Goal: Find specific page/section: Find specific page/section

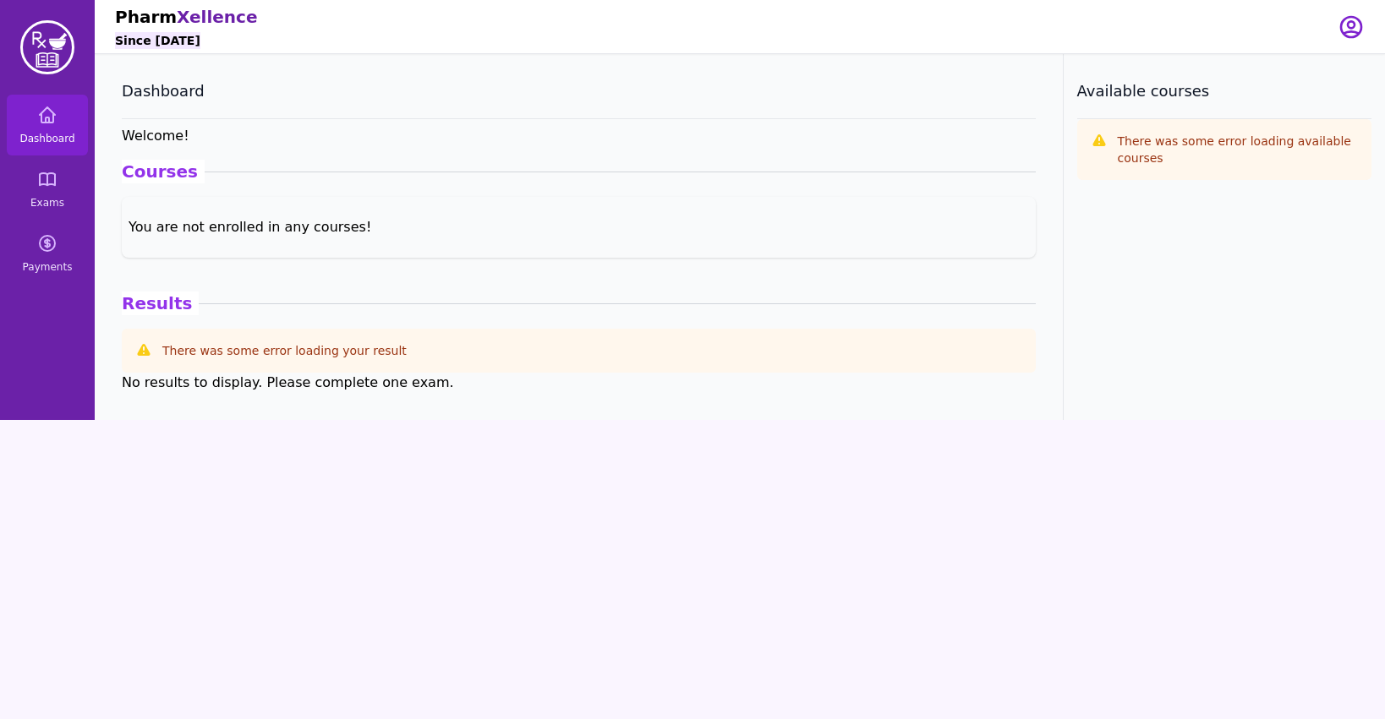
click at [1130, 137] on p "There was some error loading available courses" at bounding box center [1238, 150] width 241 height 34
click at [68, 249] on link "Payments" at bounding box center [47, 253] width 81 height 61
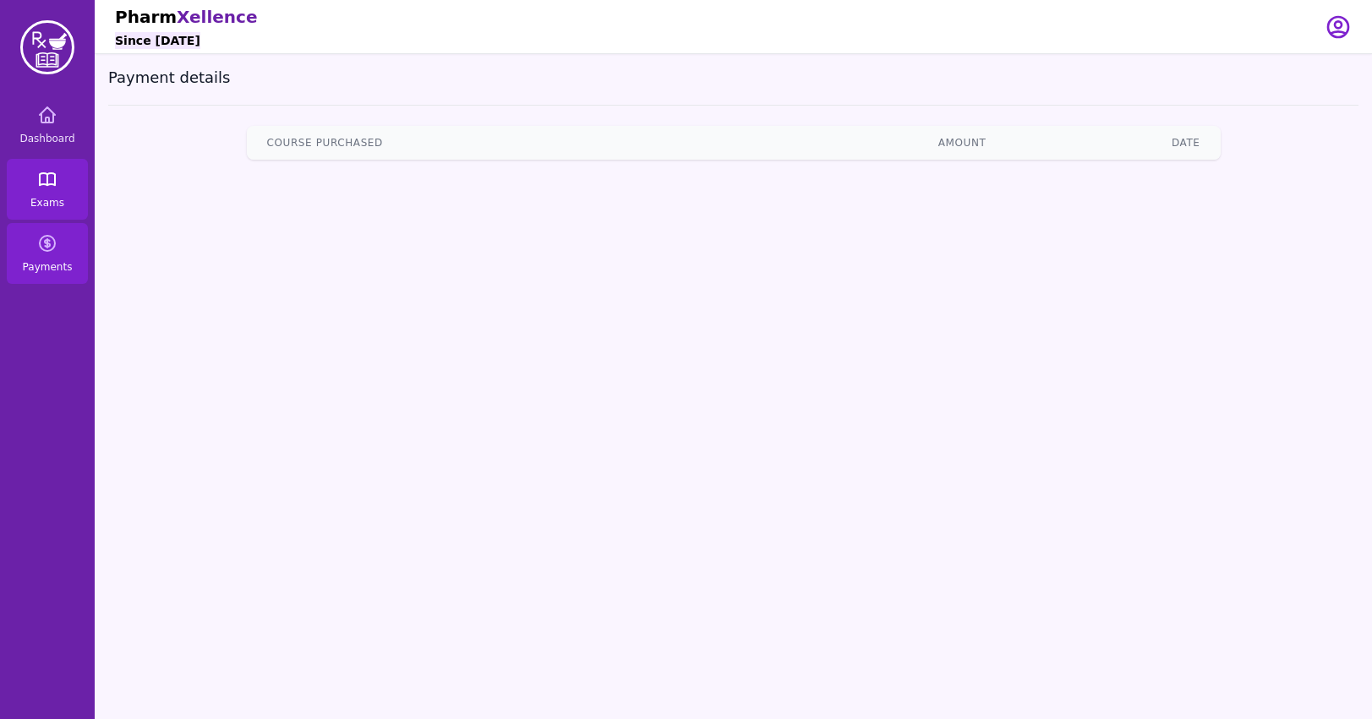
click at [60, 186] on link "Exams" at bounding box center [47, 189] width 81 height 61
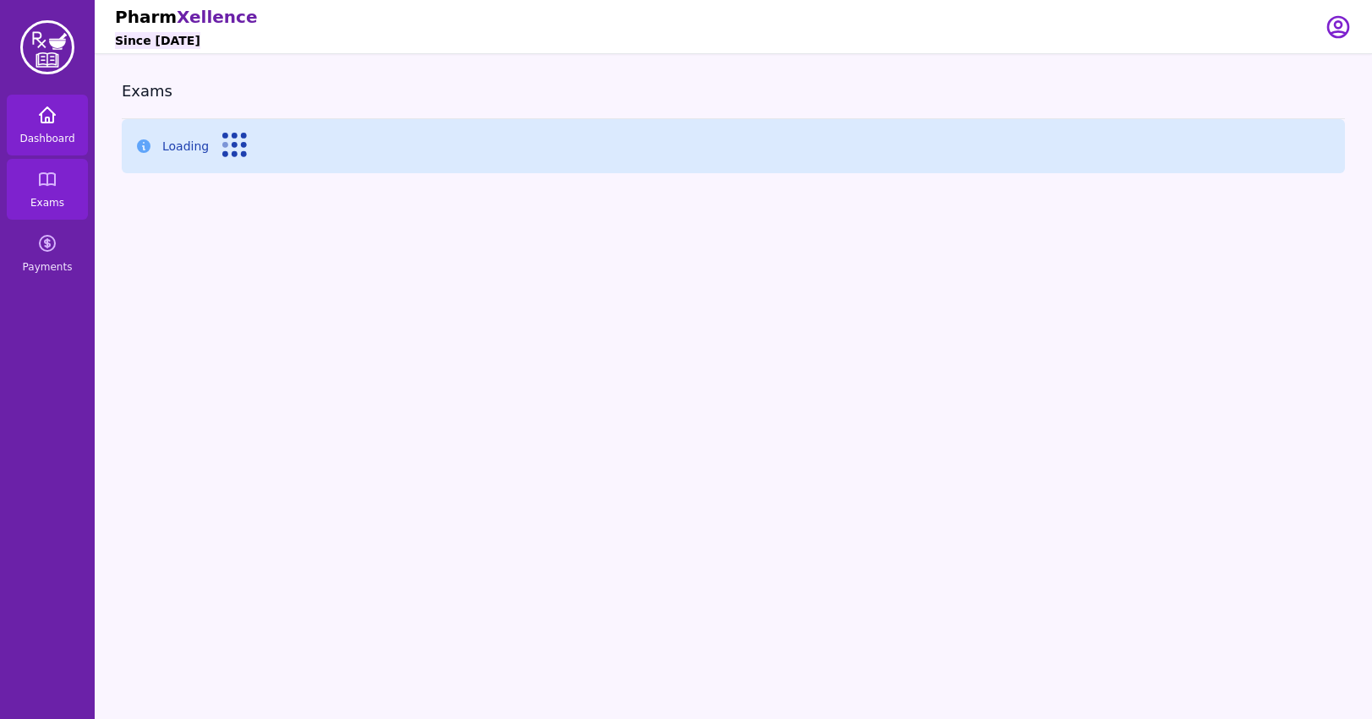
click at [62, 126] on link "Dashboard" at bounding box center [47, 125] width 81 height 61
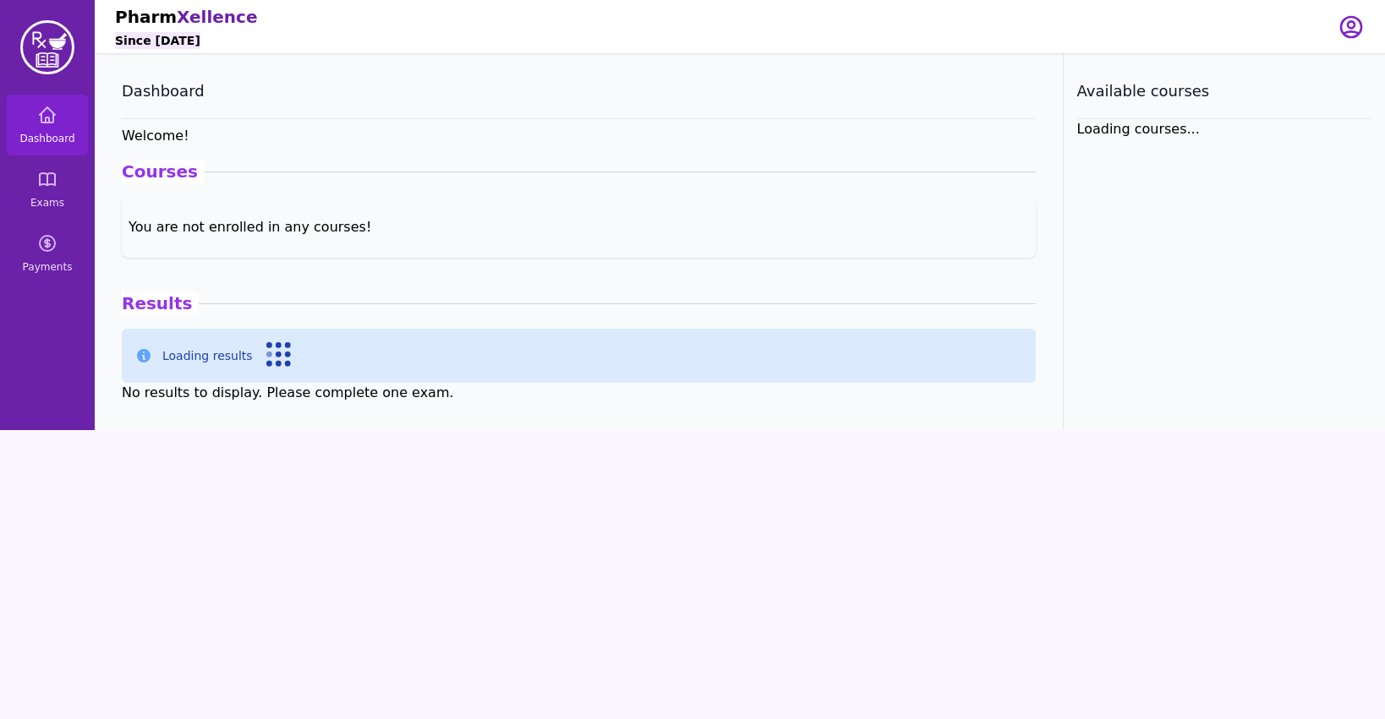
click at [60, 52] on img at bounding box center [47, 47] width 54 height 54
